Goal: Information Seeking & Learning: Learn about a topic

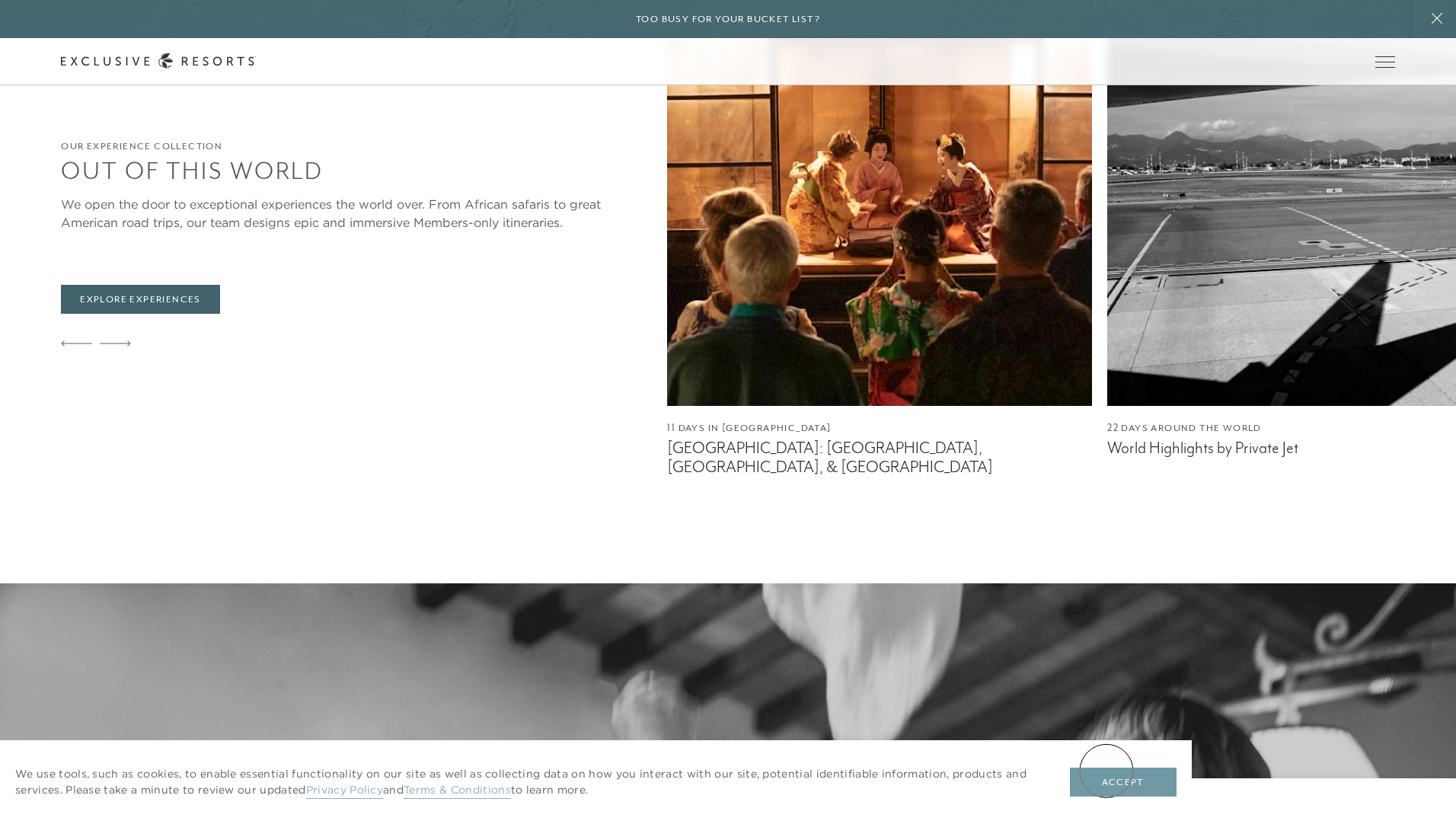
click at [1106, 770] on button "Accept" at bounding box center [1122, 782] width 106 height 29
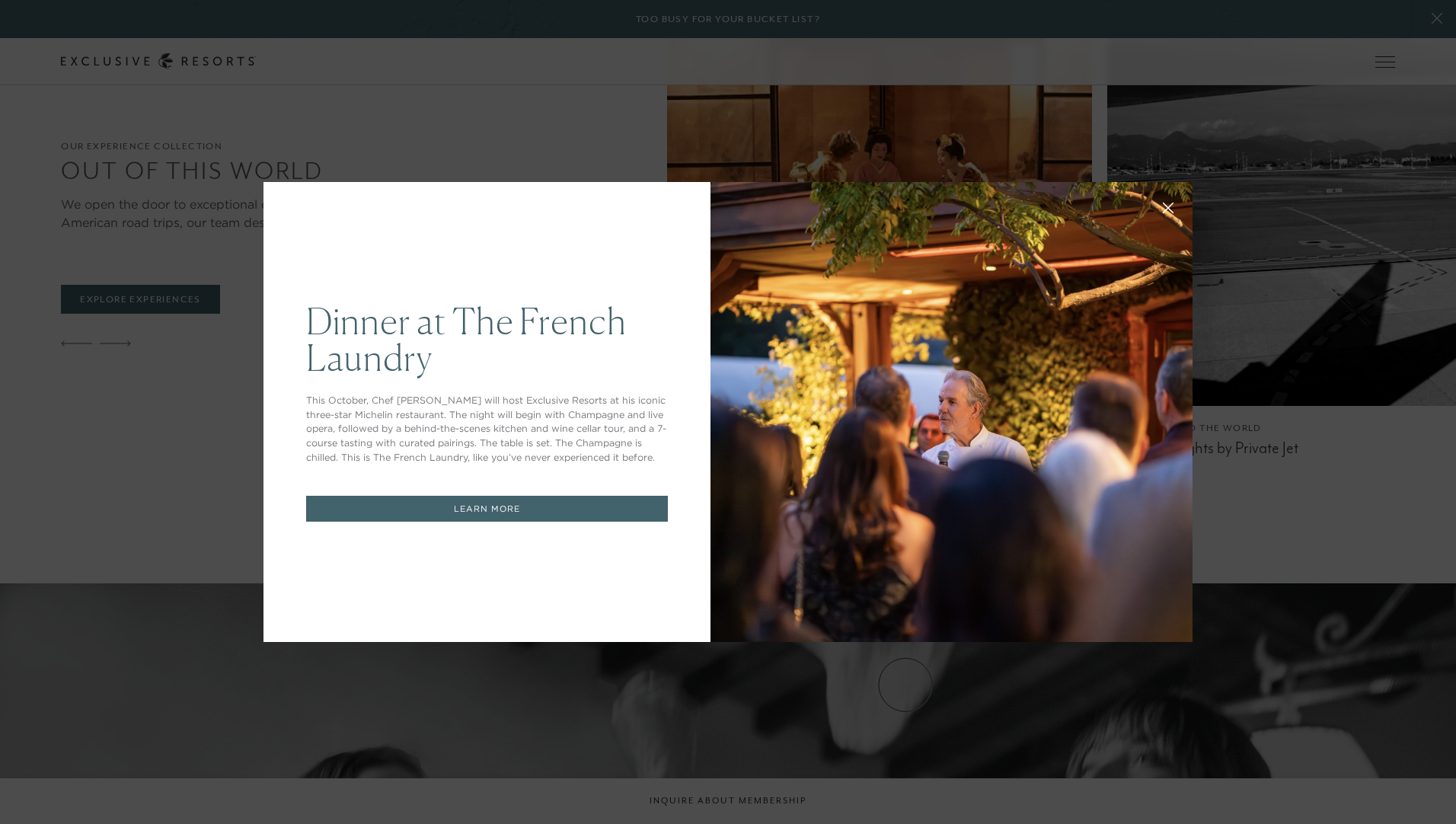
click at [1168, 209] on button at bounding box center [1168, 206] width 36 height 36
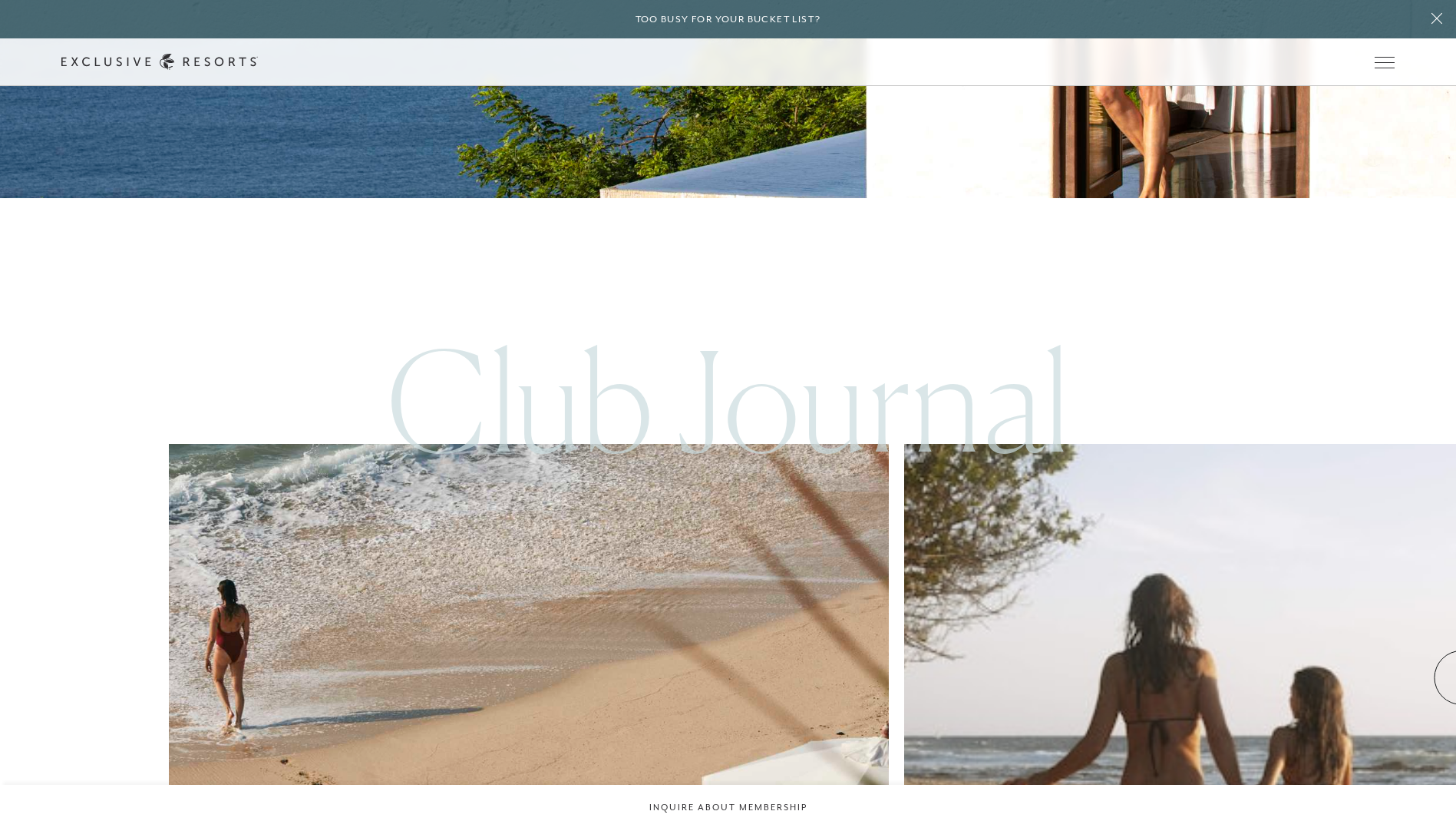
scroll to position [7098, 0]
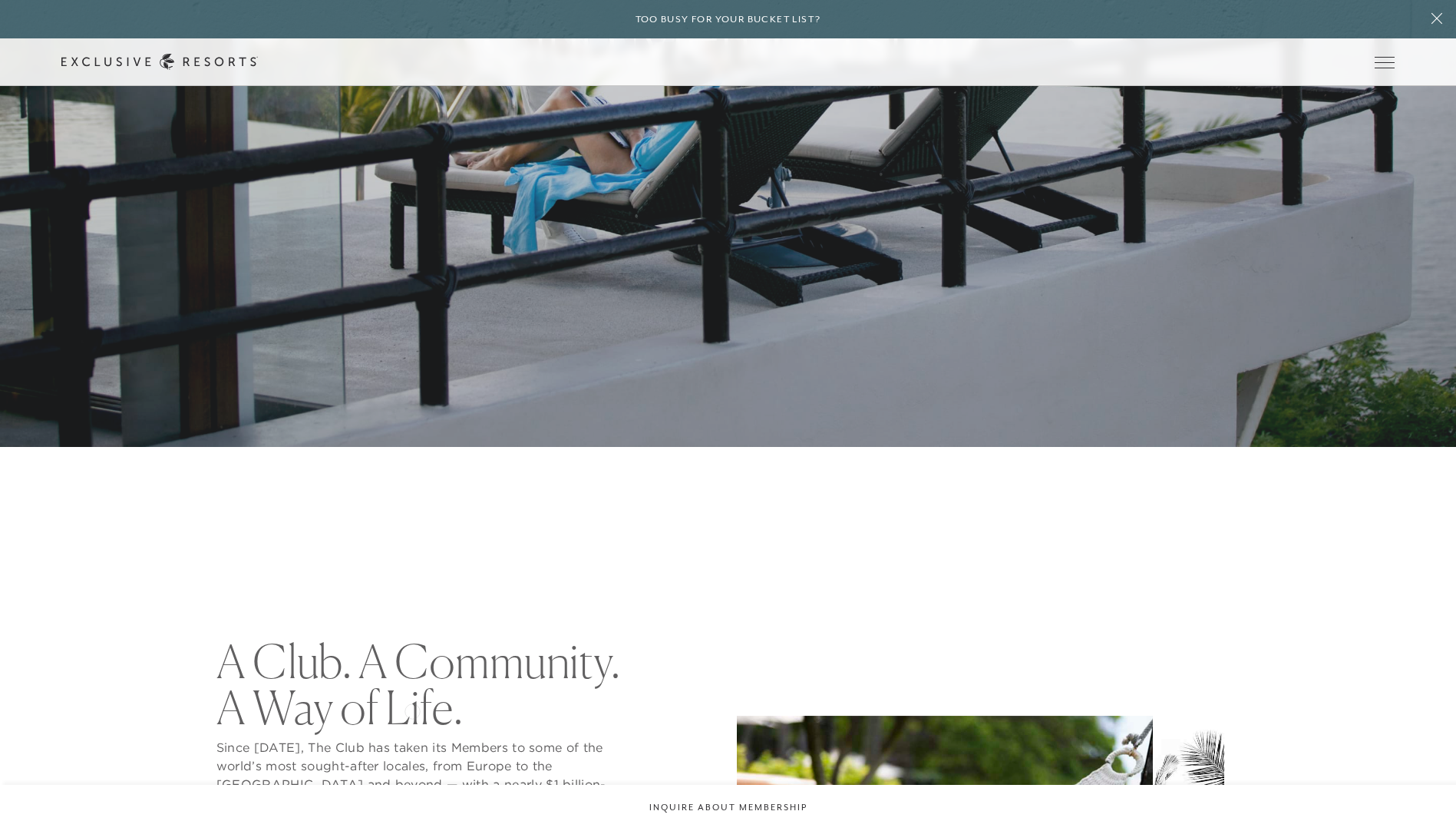
scroll to position [691, 0]
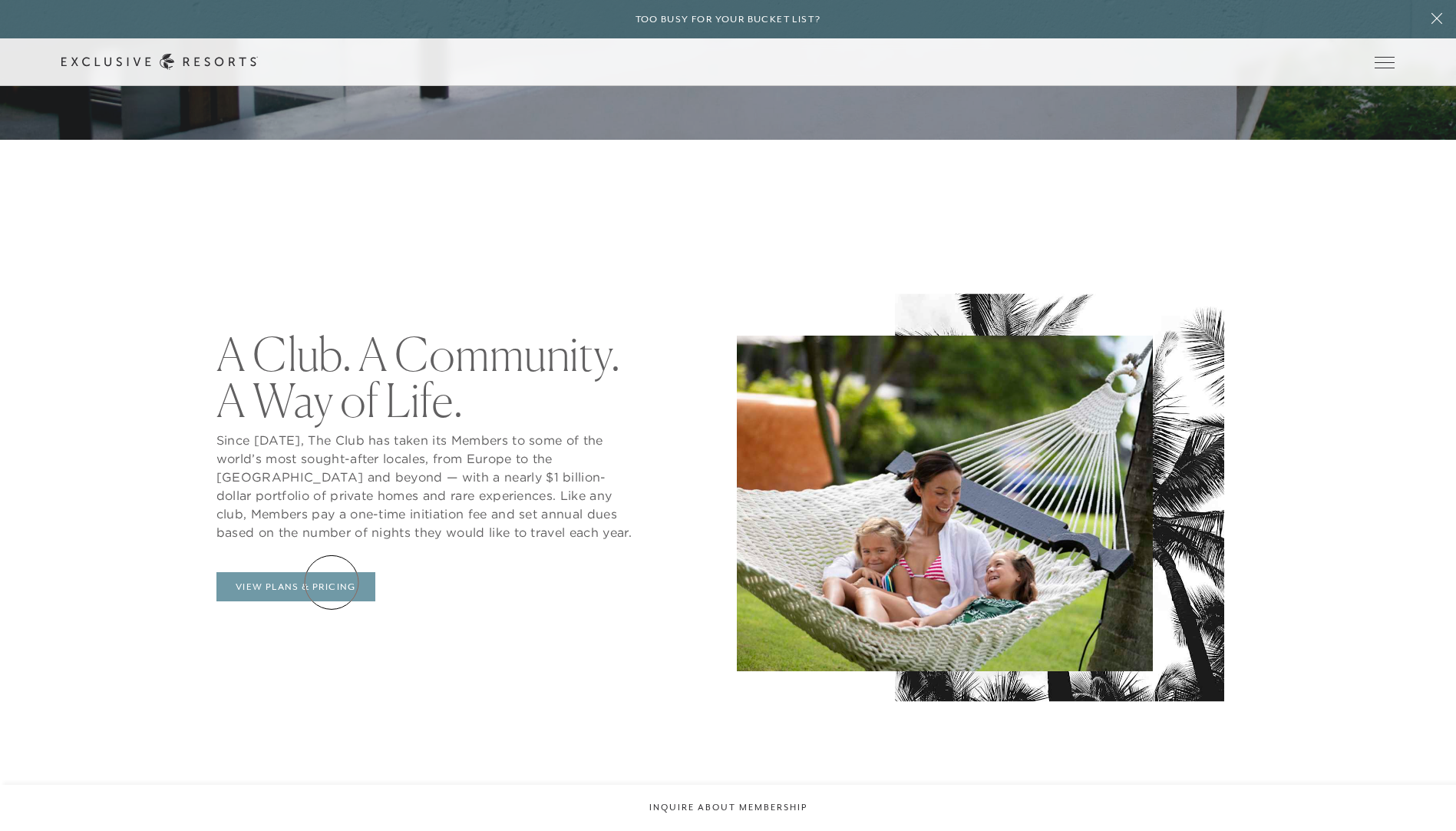
click at [331, 582] on link "View Plans & Pricing" at bounding box center [296, 587] width 158 height 29
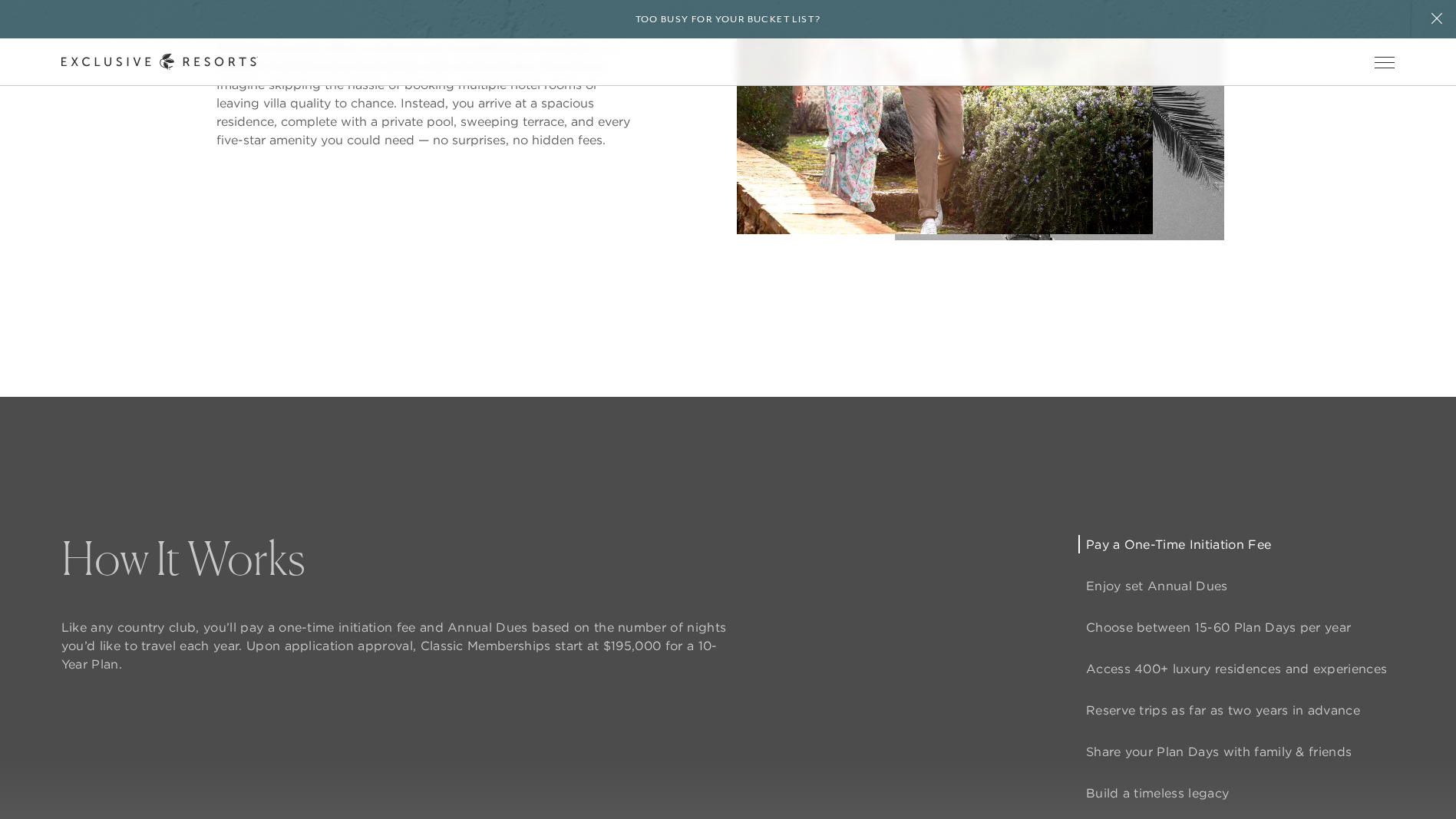
scroll to position [1305, 0]
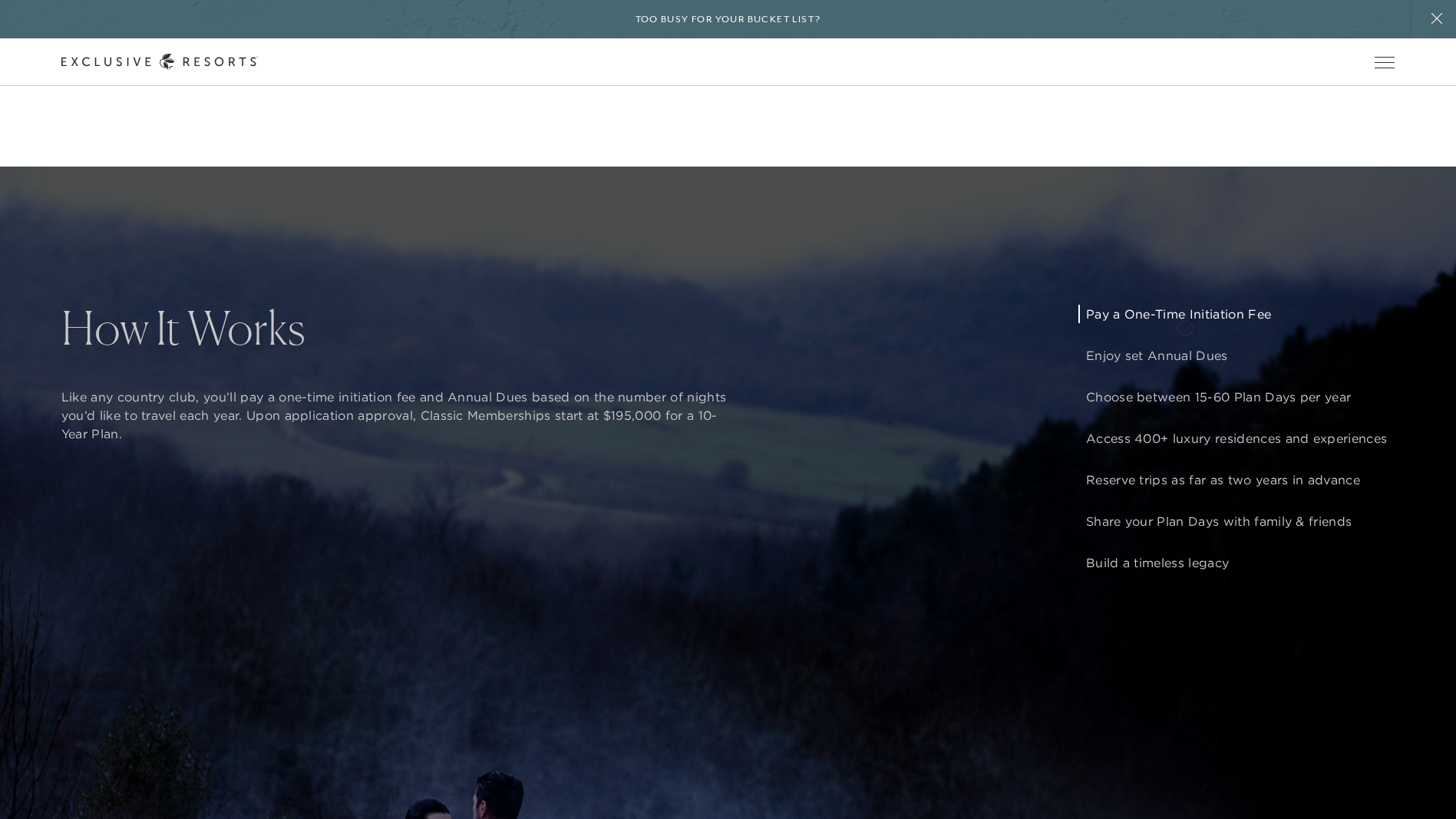
click at [1185, 323] on p "Pay a One-Time Initiation Fee" at bounding box center [1236, 313] width 300 height 18
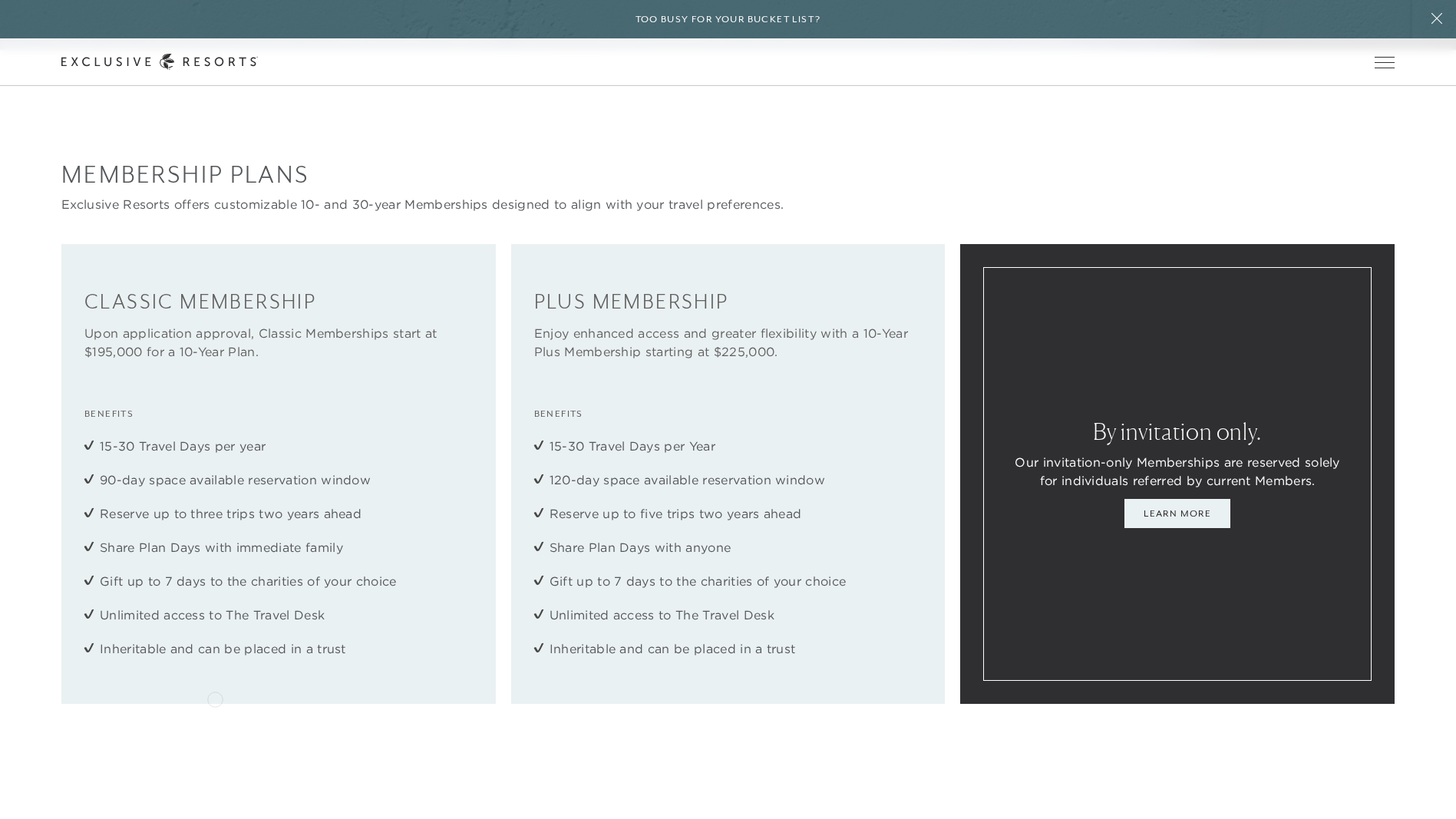
scroll to position [2302, 0]
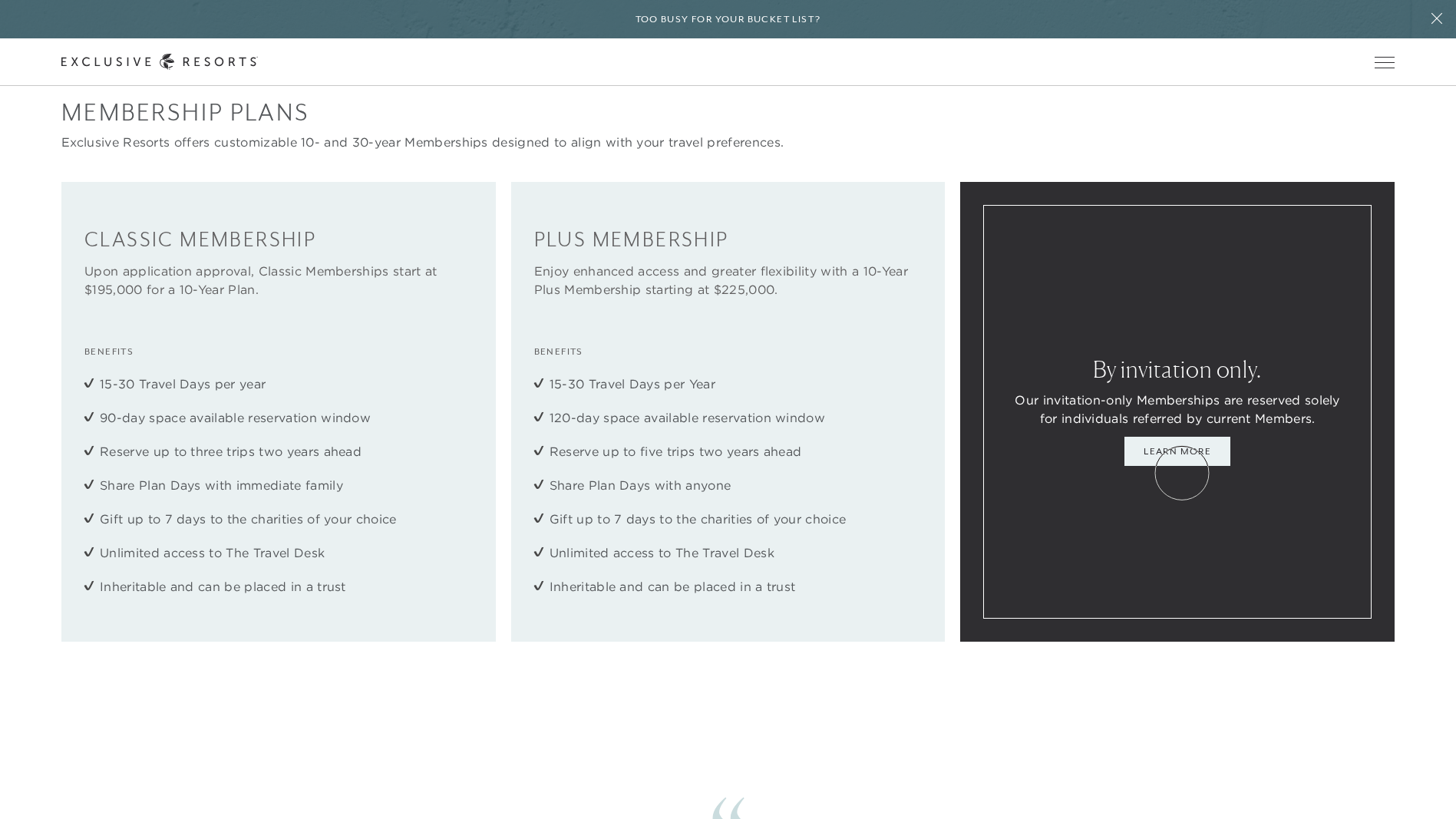
click at [1182, 466] on link "Learn More" at bounding box center [1178, 451] width 106 height 29
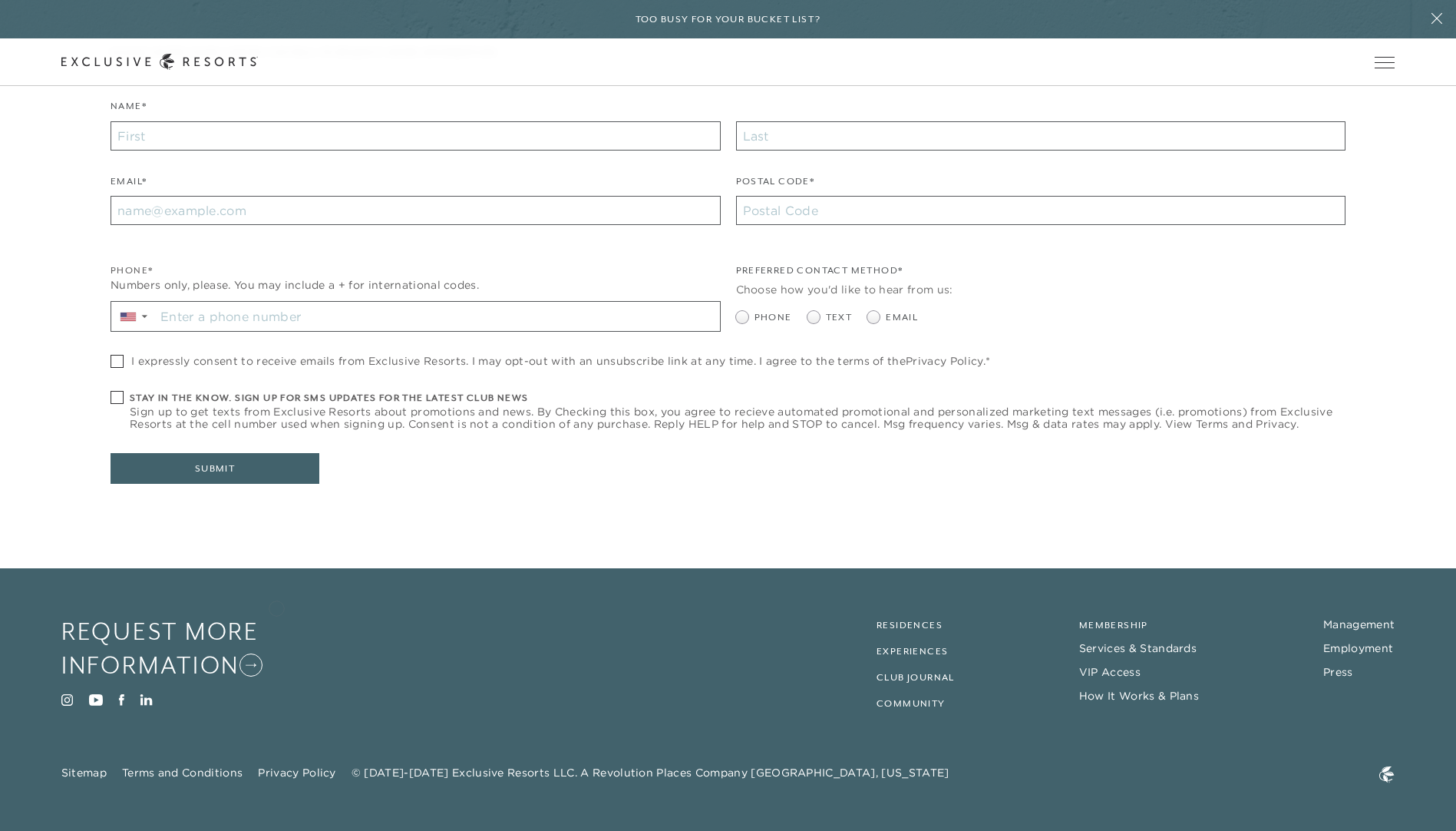
scroll to position [400, 0]
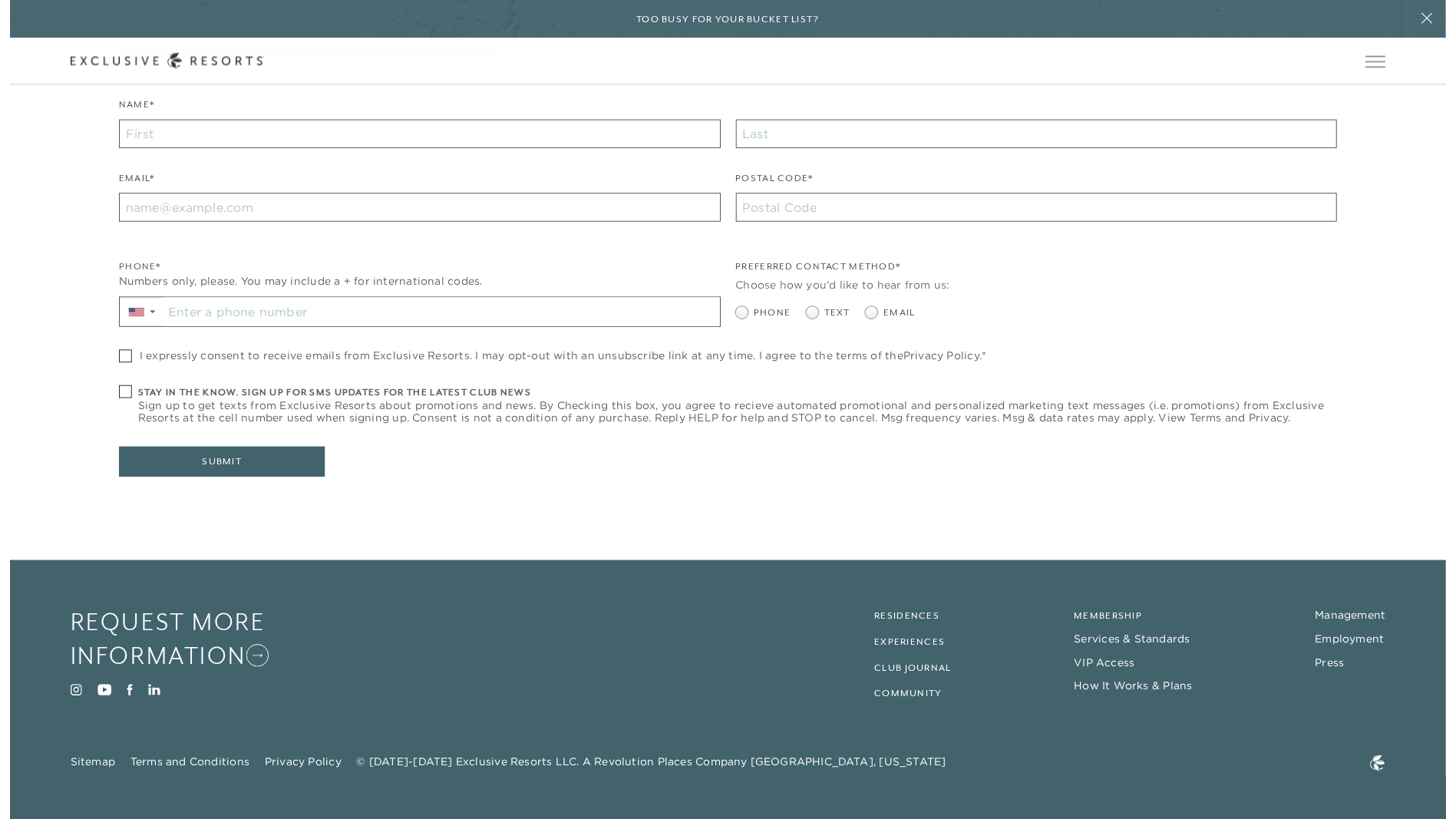
scroll to position [7390, 0]
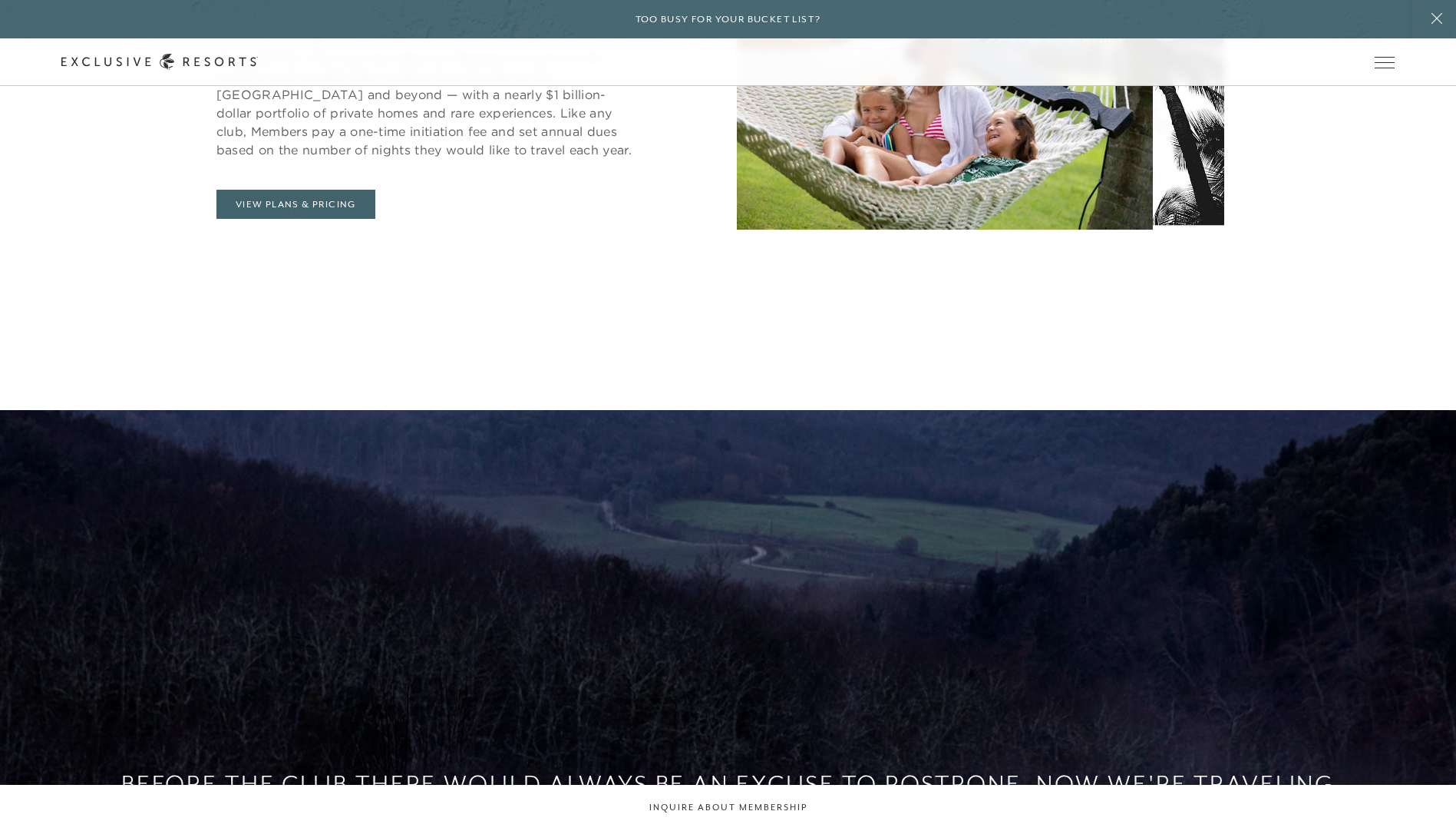
scroll to position [998, 0]
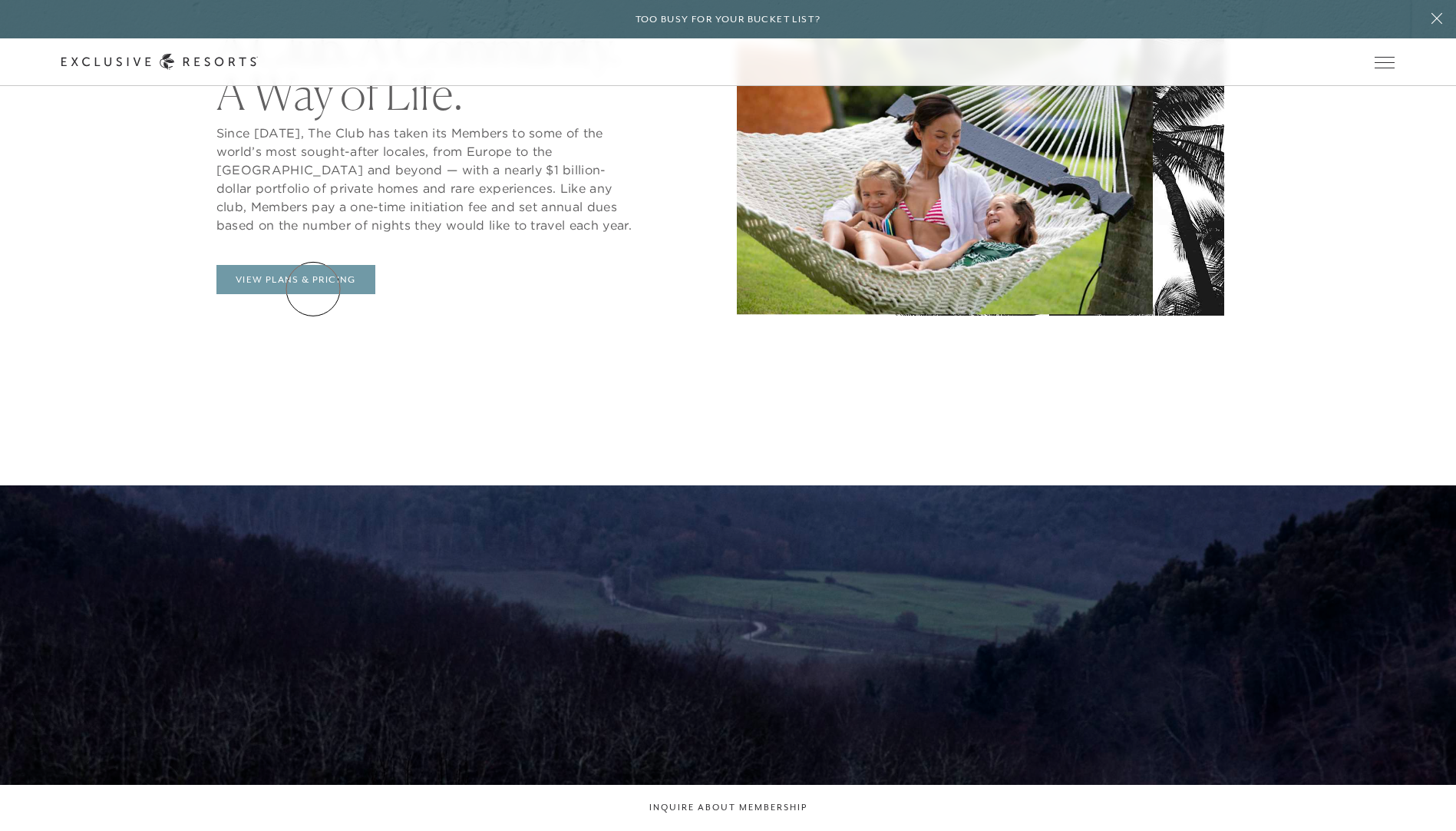
click at [313, 287] on link "View Plans & Pricing" at bounding box center [296, 279] width 158 height 29
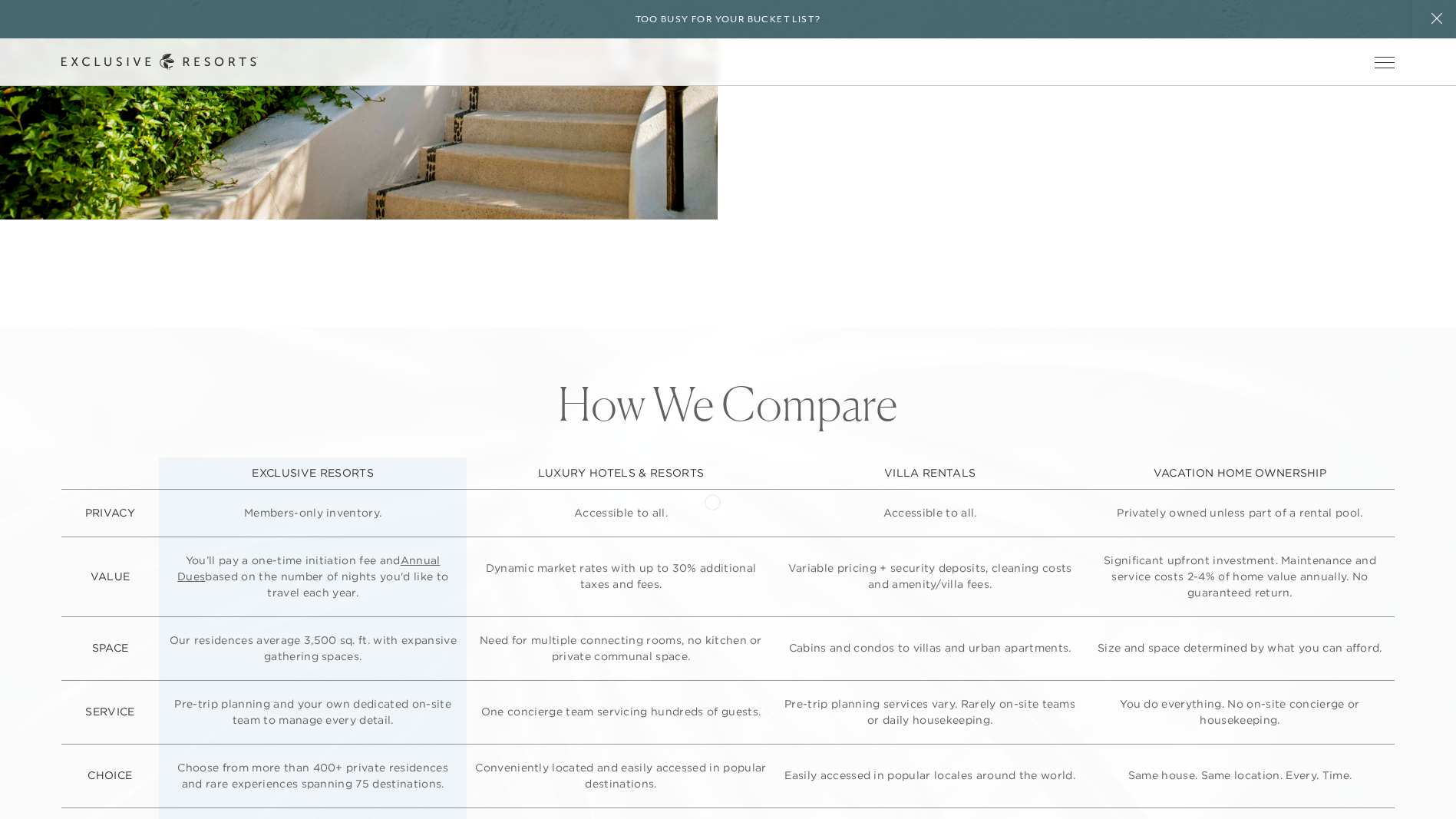
scroll to position [4220, 0]
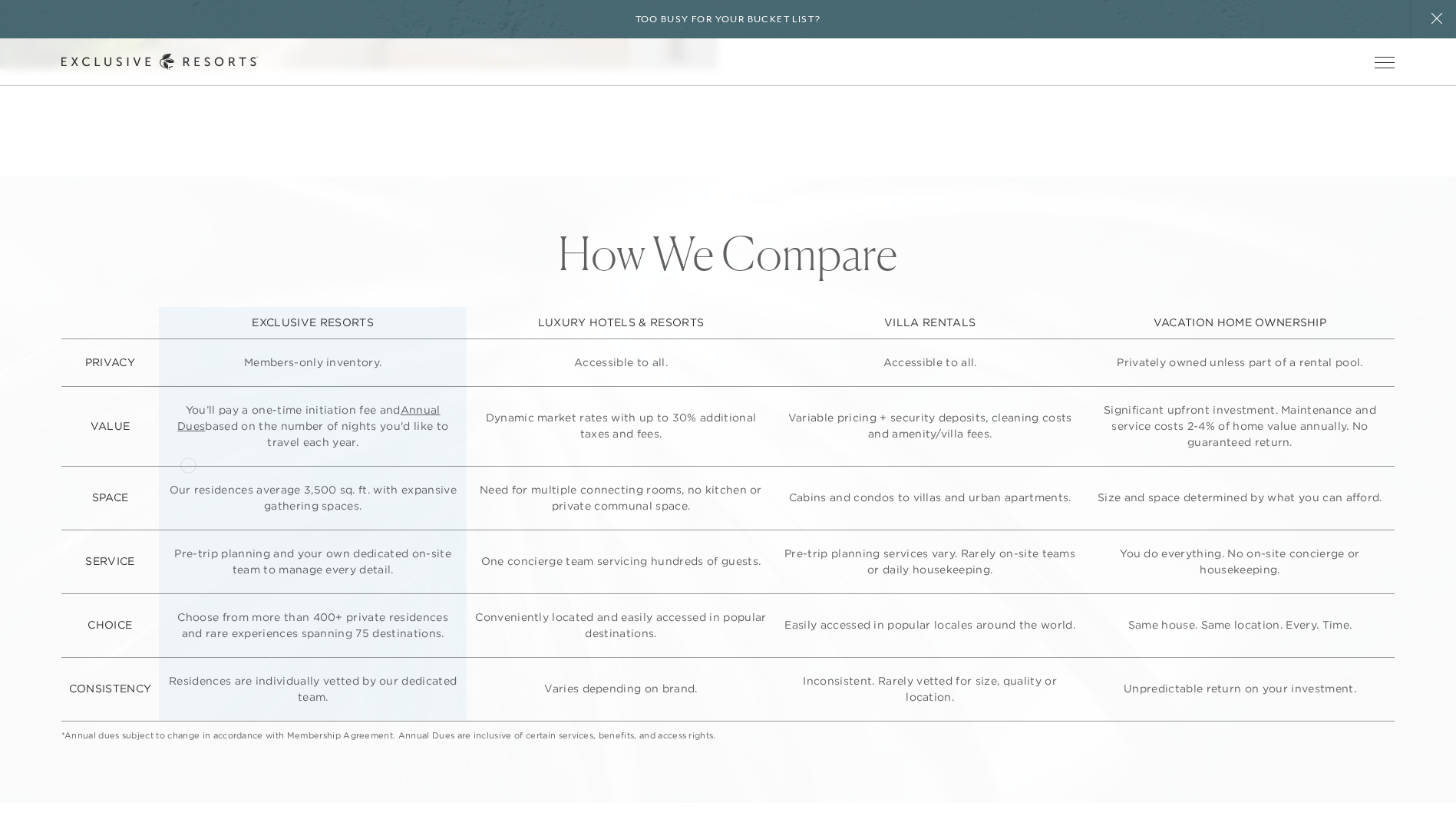
click at [188, 433] on link "Annual Dues" at bounding box center [309, 417] width 263 height 30
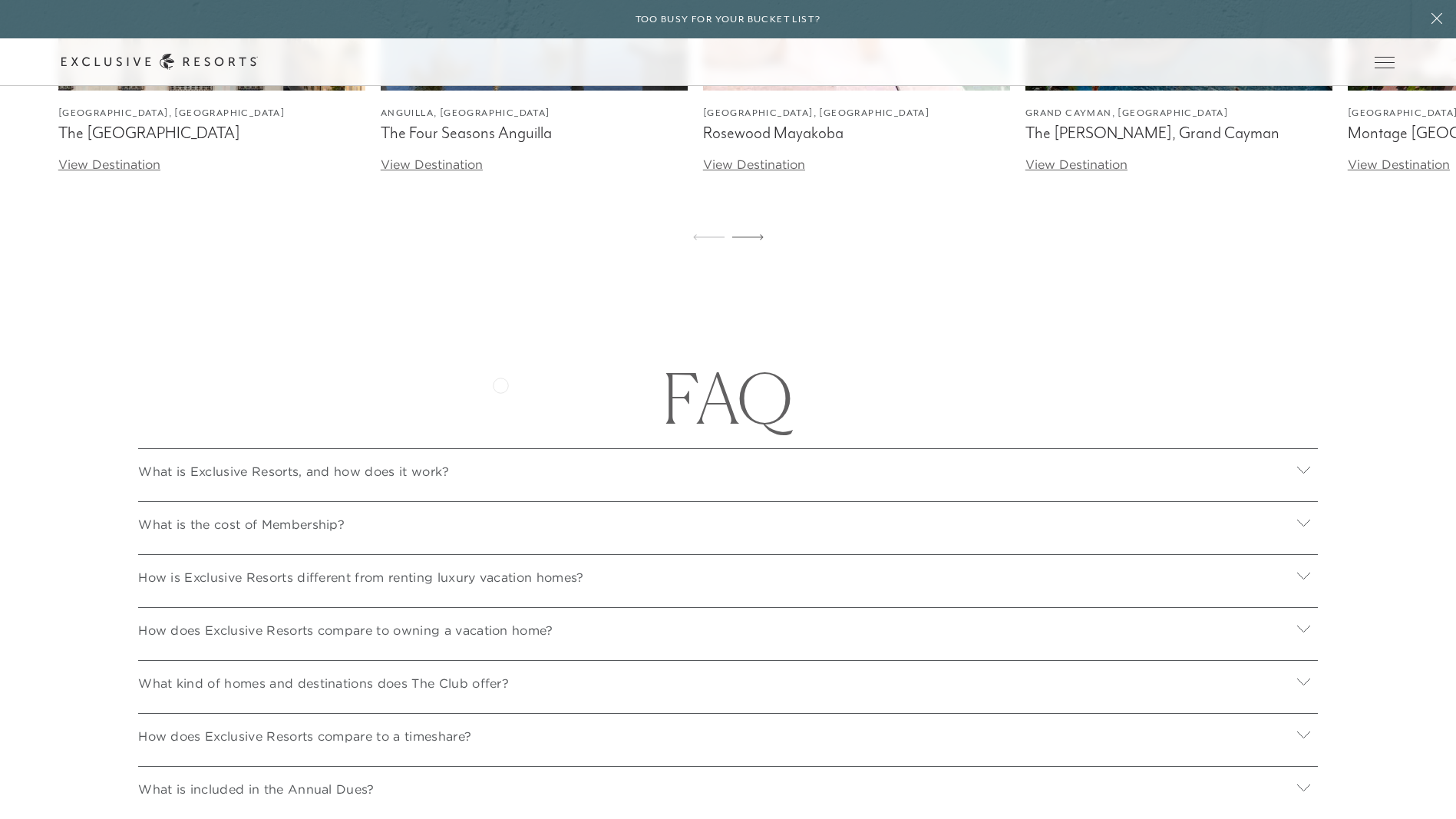
scroll to position [5524, 0]
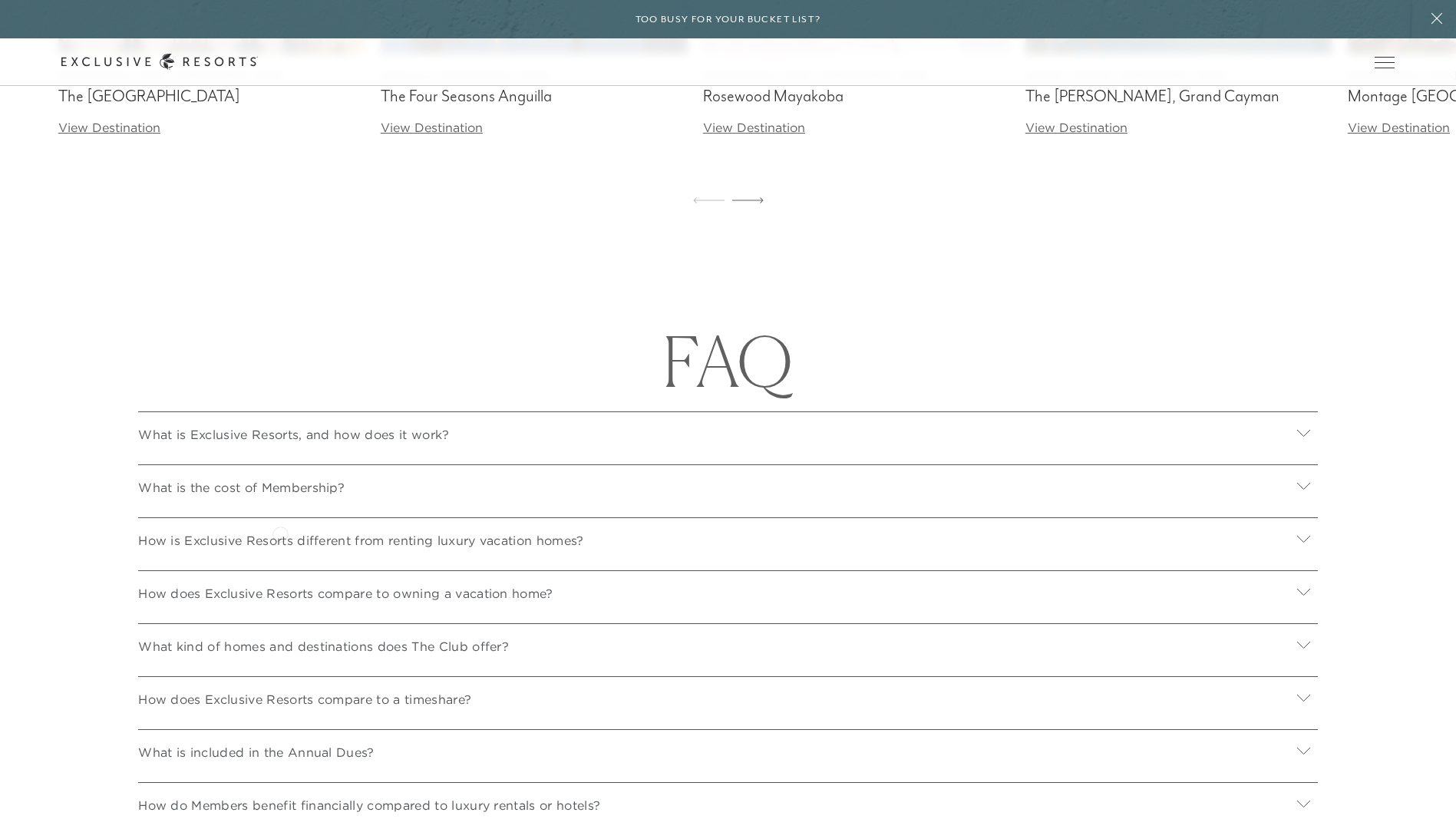
click at [281, 496] on p "What is the cost of Membership?" at bounding box center [242, 487] width 207 height 18
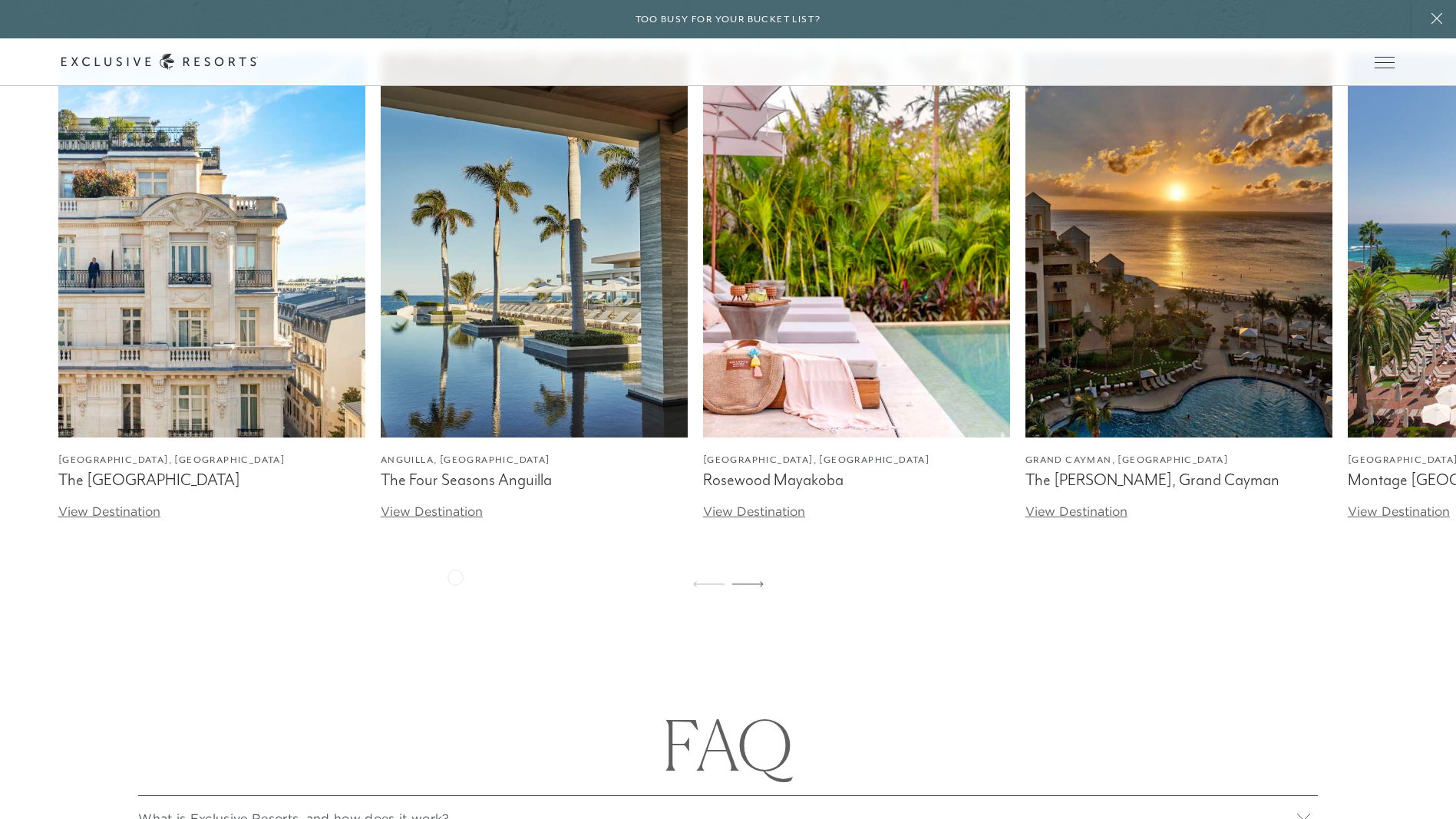
scroll to position [4834, 0]
